Goal: Task Accomplishment & Management: Manage account settings

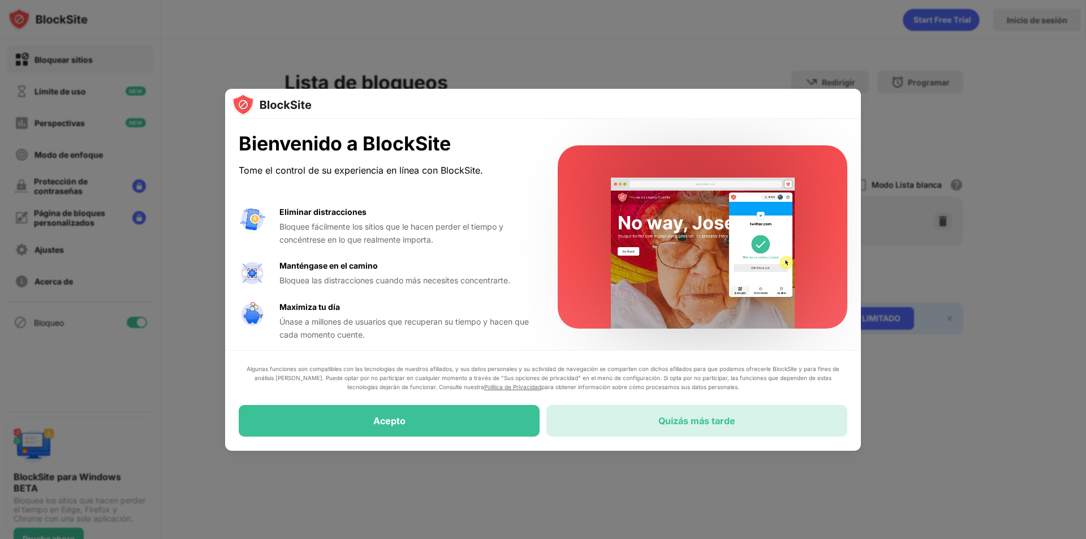
click at [576, 418] on div "Quizás más tarde" at bounding box center [696, 421] width 301 height 32
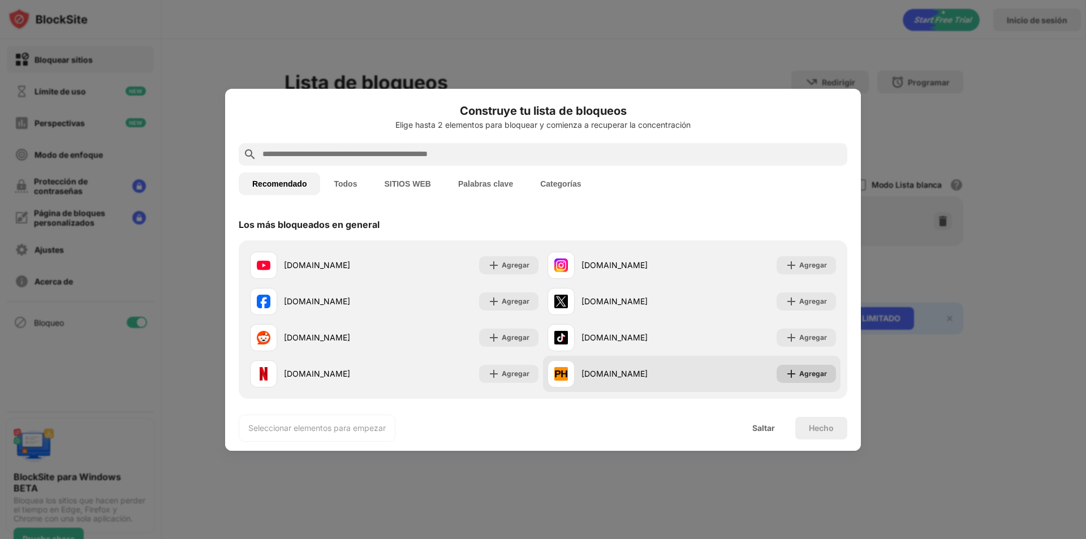
click at [791, 370] on div "Agregar" at bounding box center [805, 374] width 59 height 18
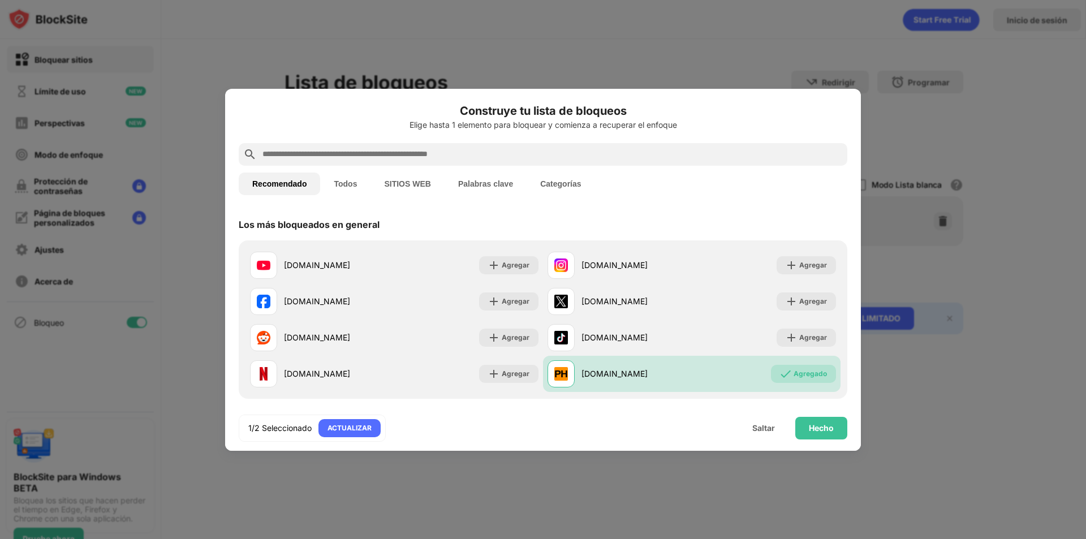
click at [536, 146] on div at bounding box center [543, 154] width 608 height 23
click at [511, 168] on div "Recomendado Todos SITIOS WEB Palabras clave Categorías" at bounding box center [543, 184] width 608 height 36
click at [504, 161] on input "text" at bounding box center [551, 155] width 581 height 14
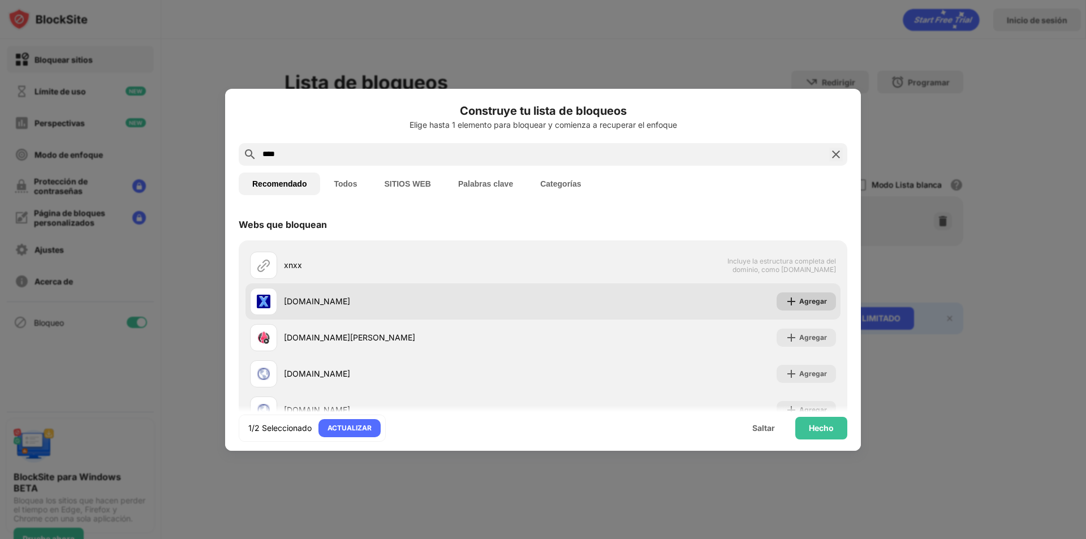
click at [785, 297] on img at bounding box center [790, 301] width 11 height 11
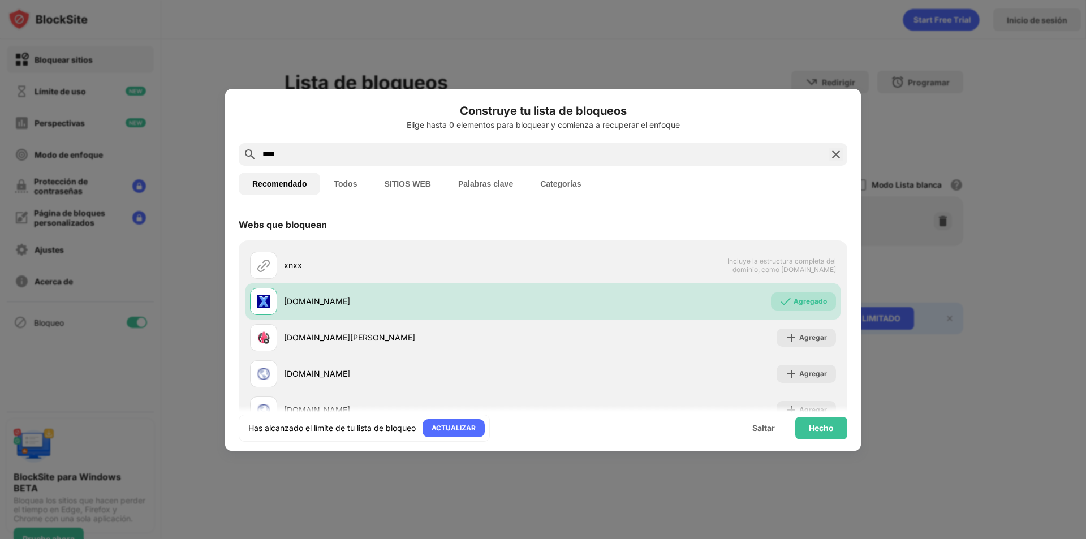
drag, startPoint x: 511, startPoint y: 154, endPoint x: 44, endPoint y: 137, distance: 466.8
click at [45, 538] on div "Construye tu lista de bloqueos Elige hasta 0 elementos para bloquear y comienza…" at bounding box center [543, 539] width 1086 height 0
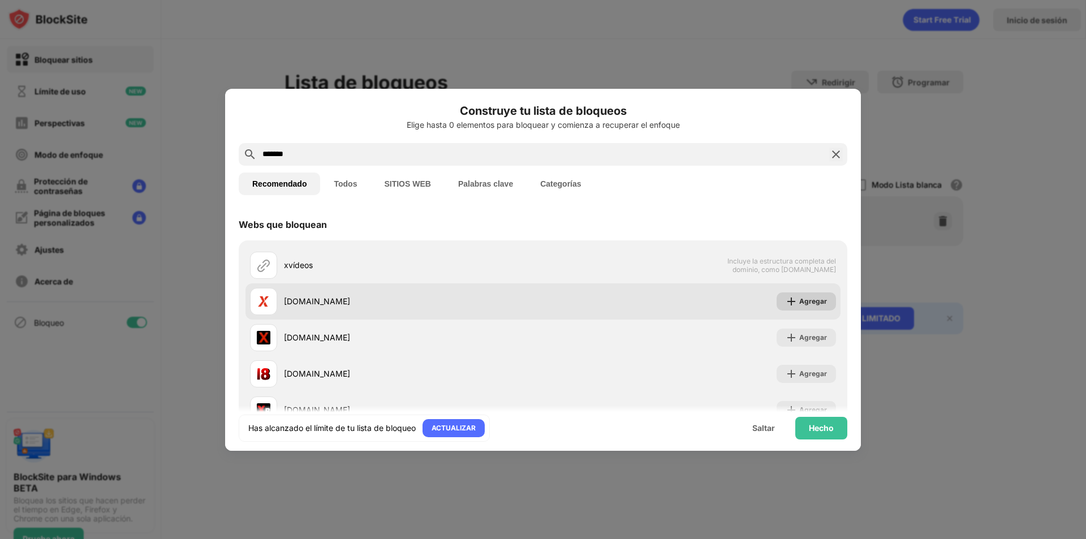
type input "*******"
click at [785, 300] on img at bounding box center [790, 301] width 11 height 11
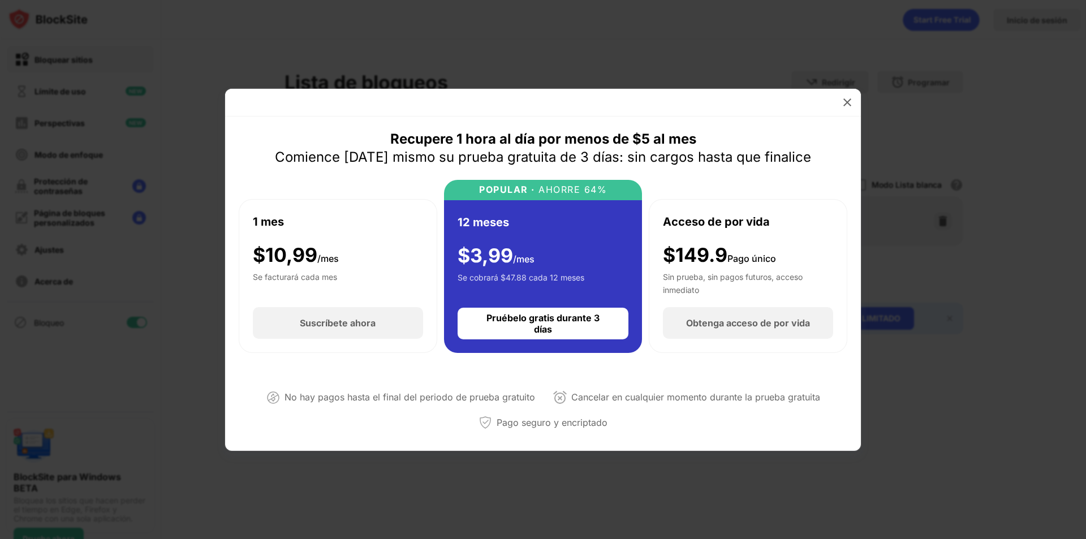
click at [852, 111] on div at bounding box center [543, 103] width 636 height 28
click at [847, 104] on img at bounding box center [846, 102] width 11 height 11
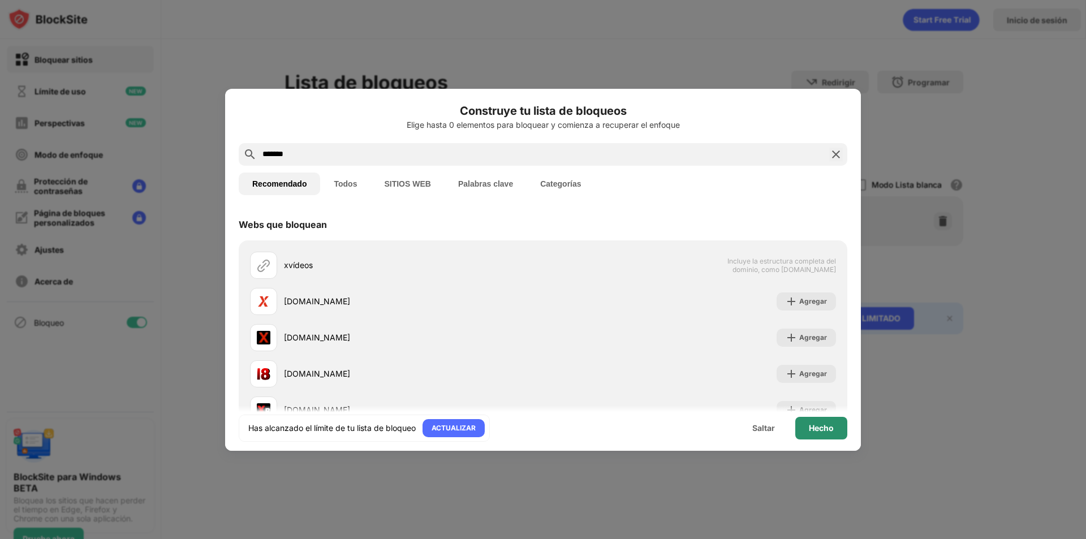
click at [818, 425] on font "Hecho" at bounding box center [821, 428] width 25 height 10
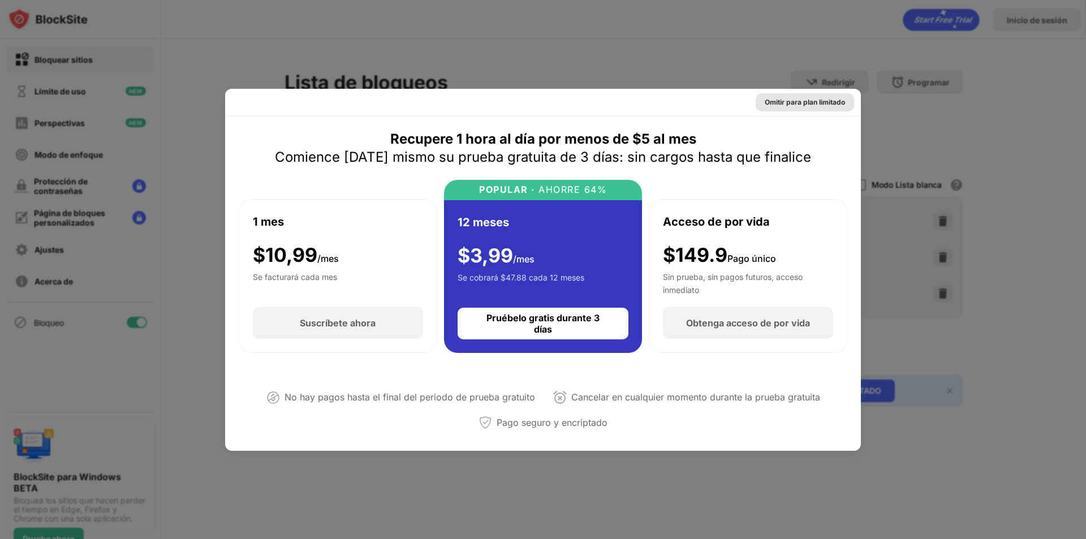
click at [813, 103] on font "Omitir para plan limitado" at bounding box center [805, 102] width 80 height 8
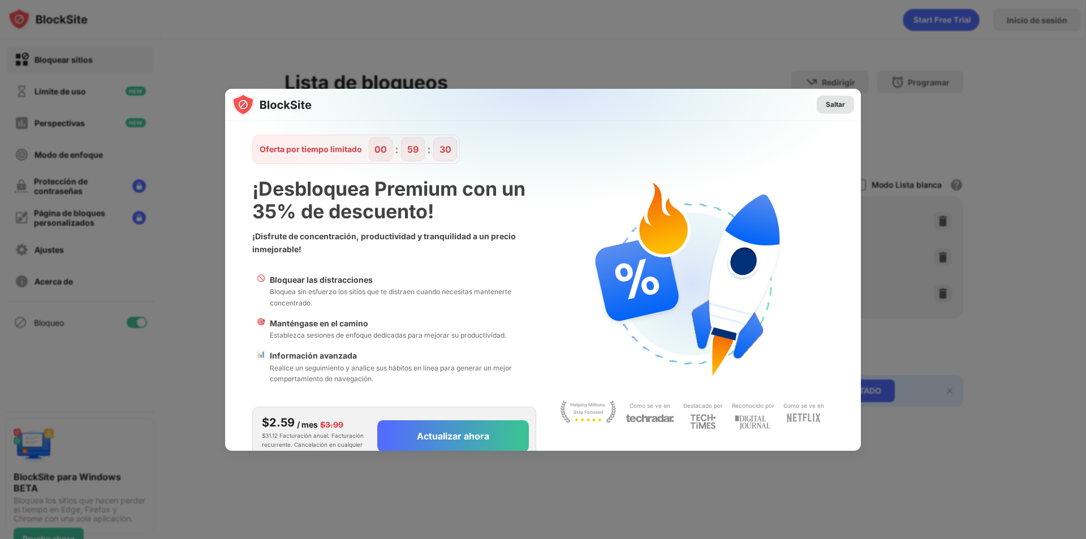
click at [827, 105] on font "Saltar" at bounding box center [835, 104] width 19 height 8
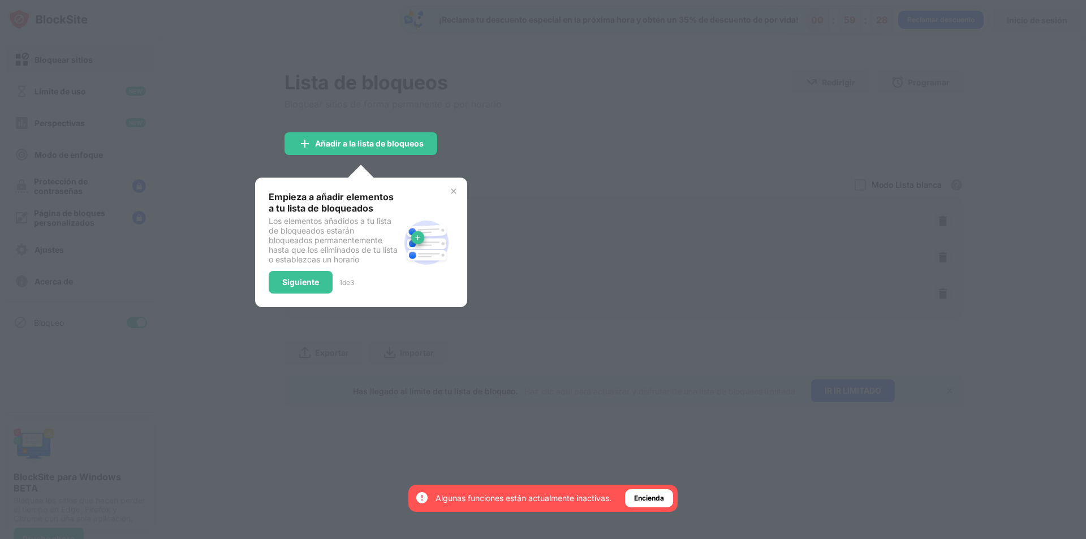
click at [451, 192] on img at bounding box center [453, 191] width 9 height 9
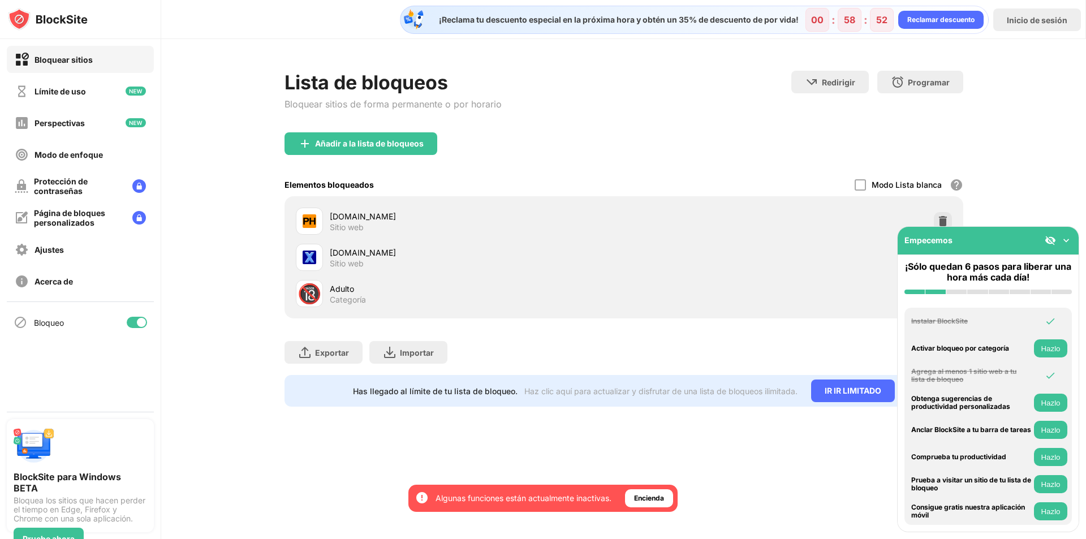
click at [1068, 239] on img at bounding box center [1065, 240] width 11 height 11
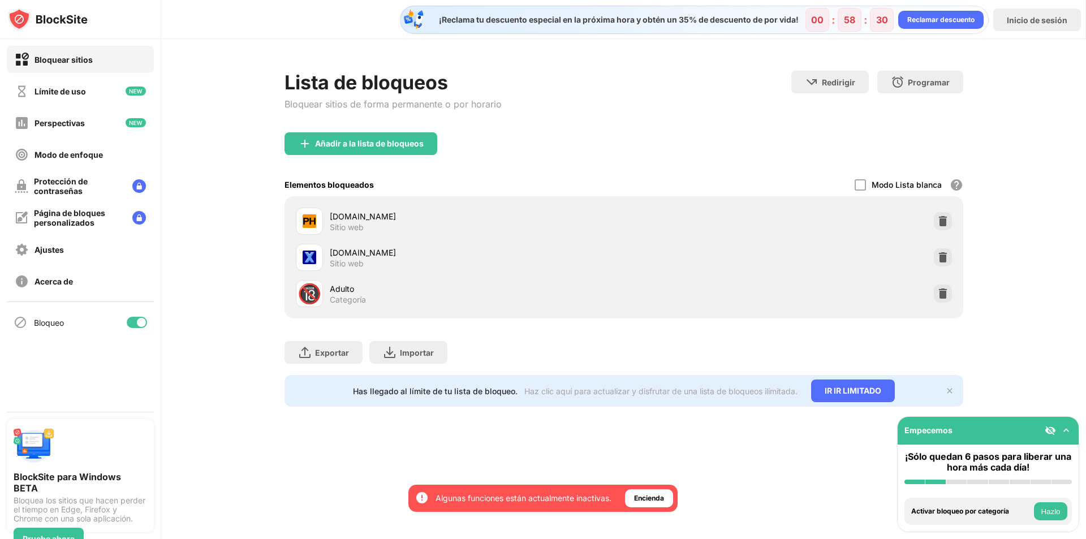
click at [575, 158] on div "Añadir a la lista de bloqueos" at bounding box center [623, 152] width 679 height 41
drag, startPoint x: 1046, startPoint y: 198, endPoint x: 955, endPoint y: 181, distance: 92.6
click at [1030, 197] on div "Lista de bloqueos Bloquear sitios de forma permanente o por horario Redirigir H…" at bounding box center [623, 238] width 925 height 399
click at [417, 145] on font "Añadir a la lista de bloqueos" at bounding box center [369, 144] width 109 height 10
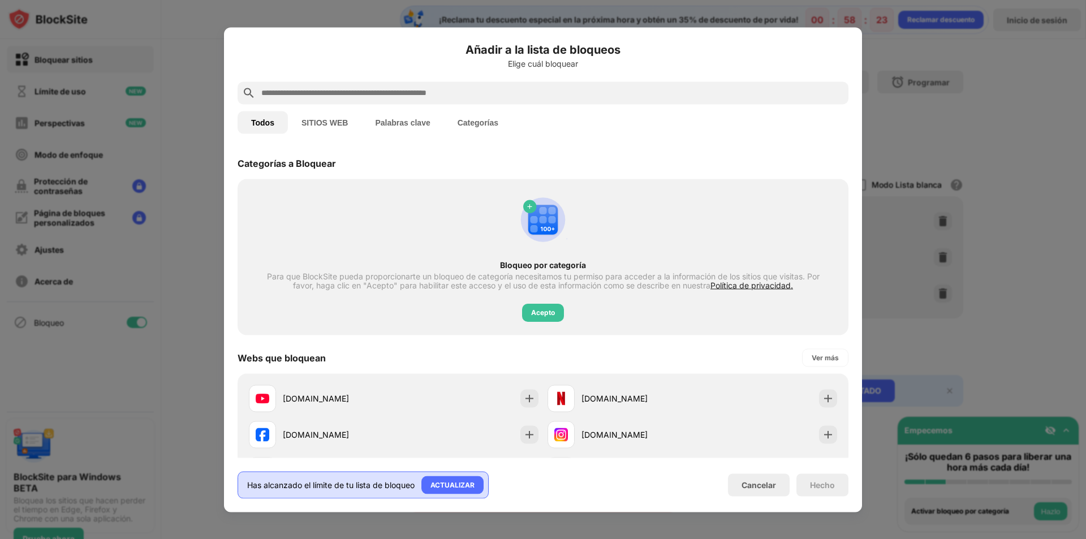
click at [465, 473] on div "Has alcanzado el límite de tu lista de bloqueo ACTUALIZAR" at bounding box center [363, 484] width 251 height 27
drag, startPoint x: 952, startPoint y: 109, endPoint x: 929, endPoint y: 123, distance: 27.2
click at [951, 109] on div at bounding box center [543, 269] width 1086 height 539
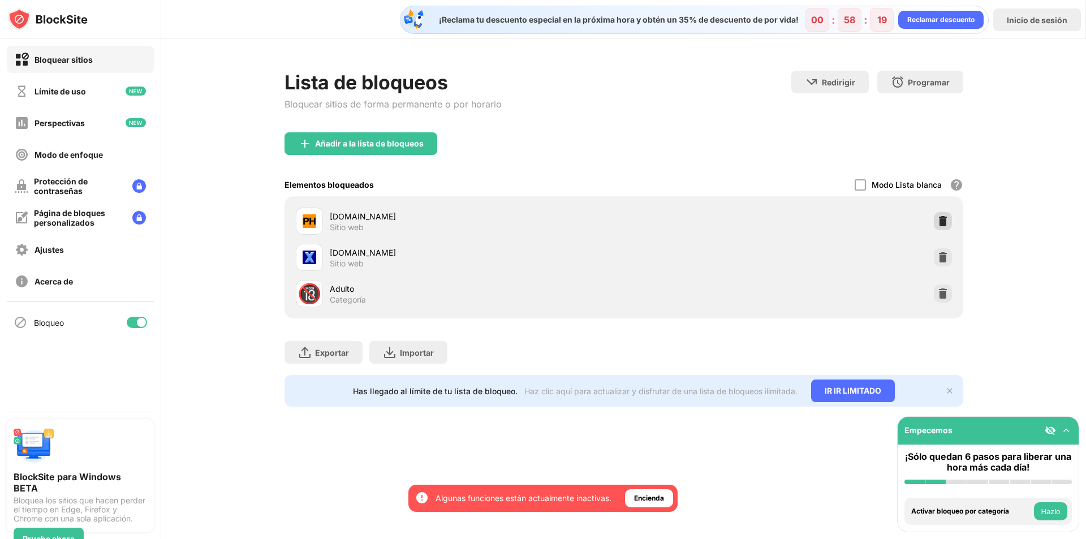
drag, startPoint x: 941, startPoint y: 218, endPoint x: 933, endPoint y: 225, distance: 10.4
click at [942, 219] on img at bounding box center [942, 220] width 11 height 11
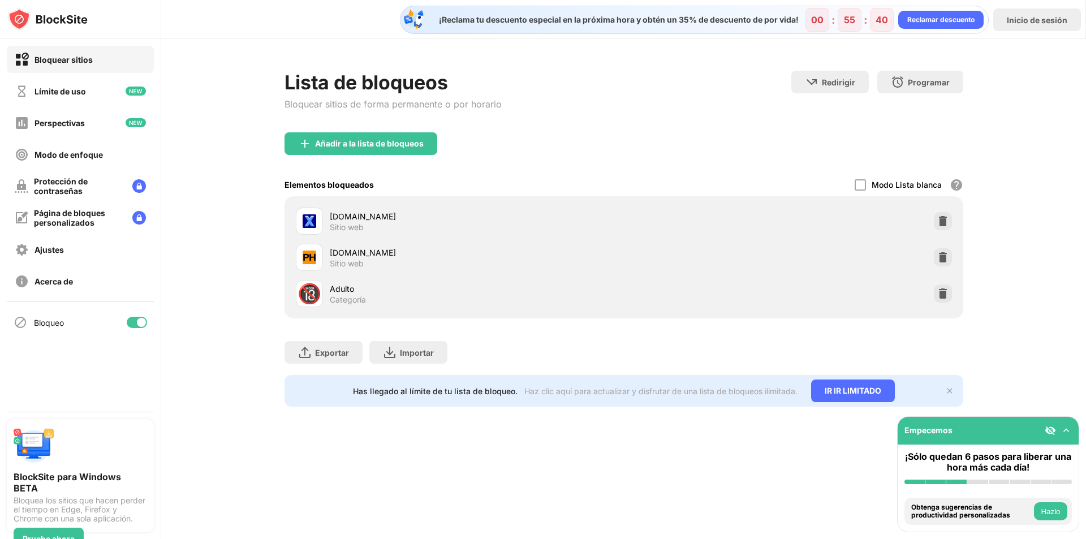
click at [619, 140] on div "Añadir a la lista de bloqueos" at bounding box center [623, 152] width 679 height 41
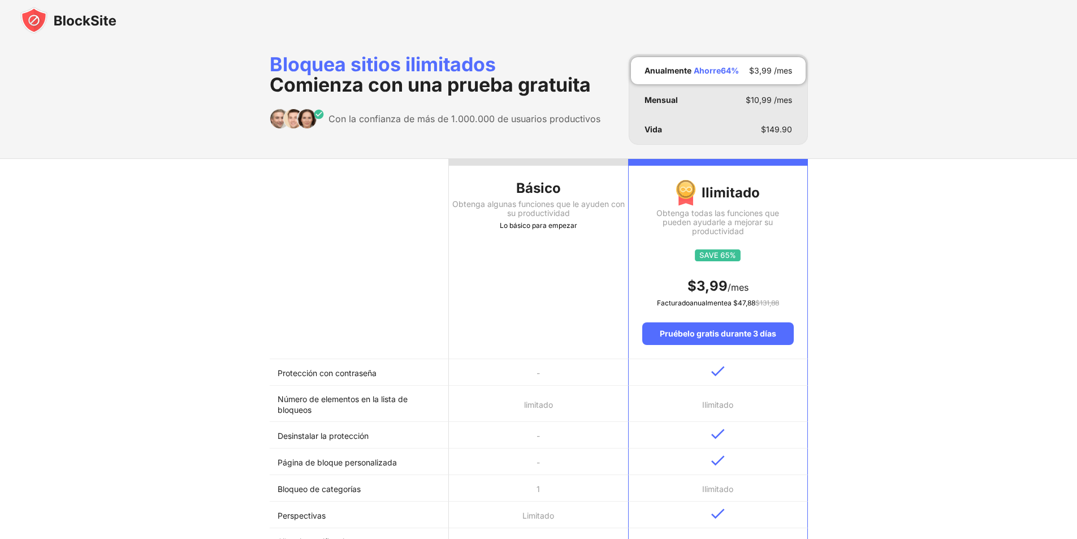
click at [522, 262] on th "Básico Obtenga algunas funciones que le ayuden con su productividad Lo básico p…" at bounding box center [538, 259] width 179 height 200
